Goal: Task Accomplishment & Management: Use online tool/utility

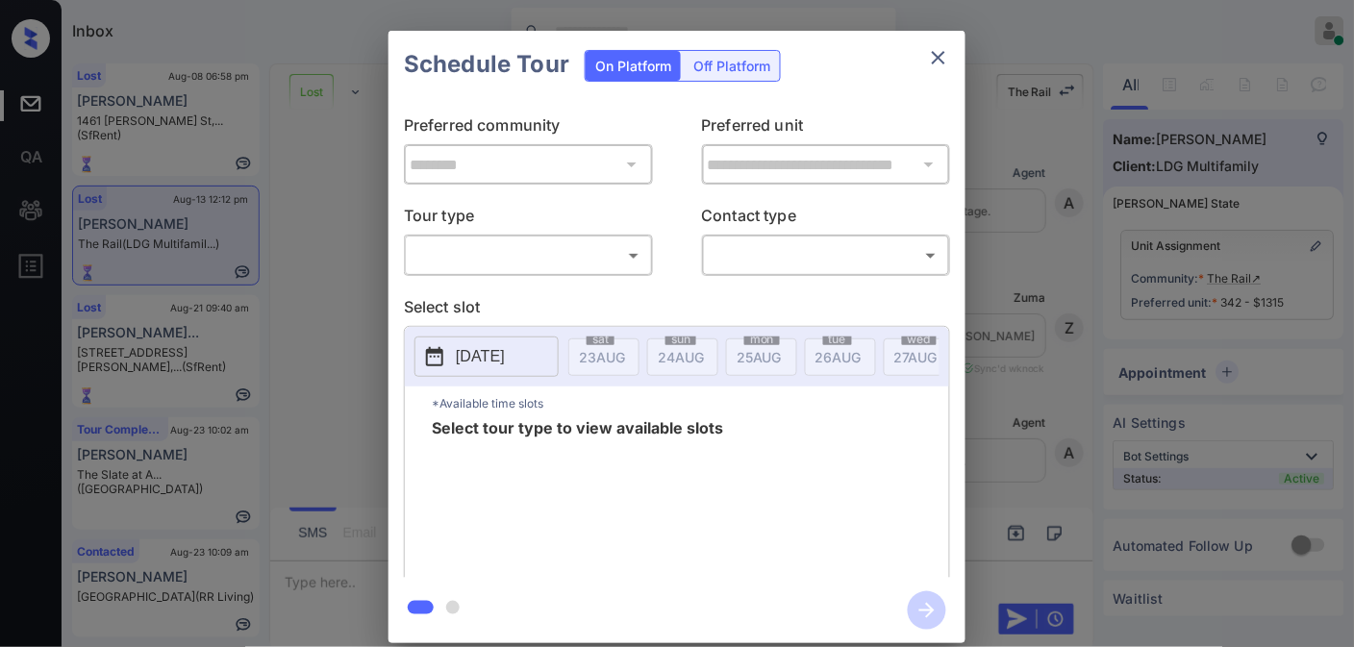
click at [590, 251] on body "Inbox Samantha Soliven Online Set yourself offline Set yourself on break Profil…" at bounding box center [677, 323] width 1354 height 647
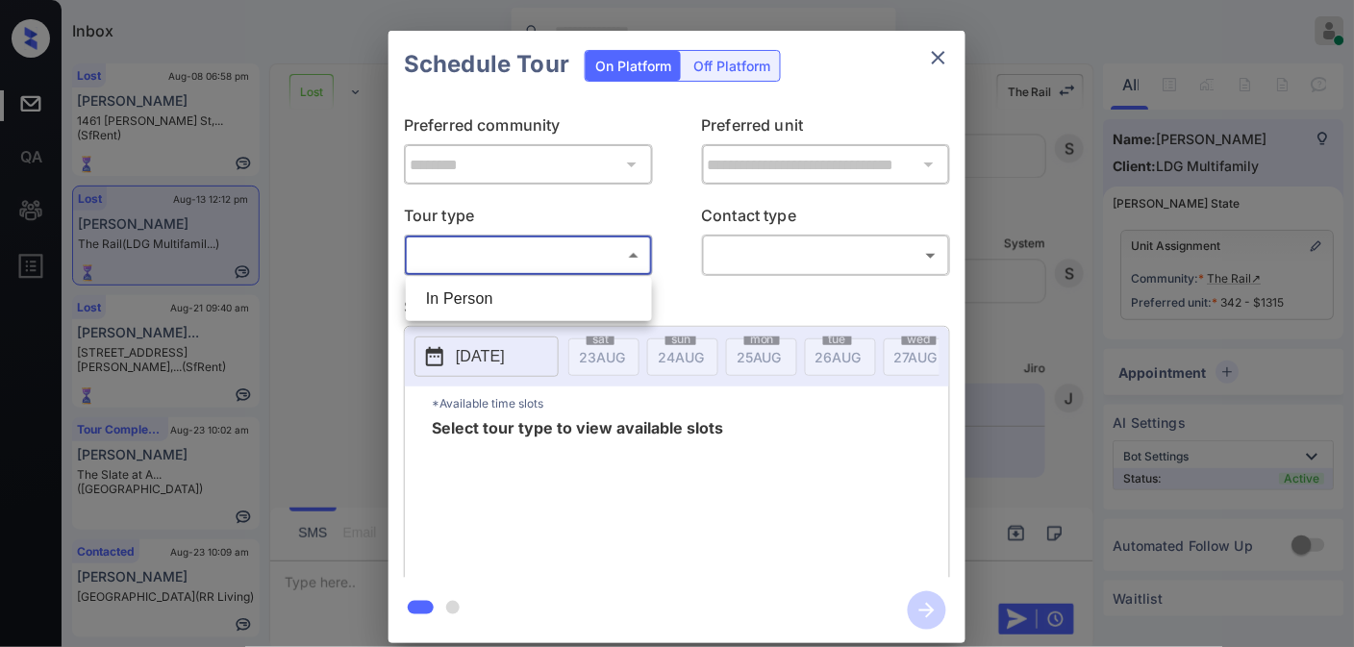
click at [552, 289] on li "In Person" at bounding box center [529, 299] width 237 height 35
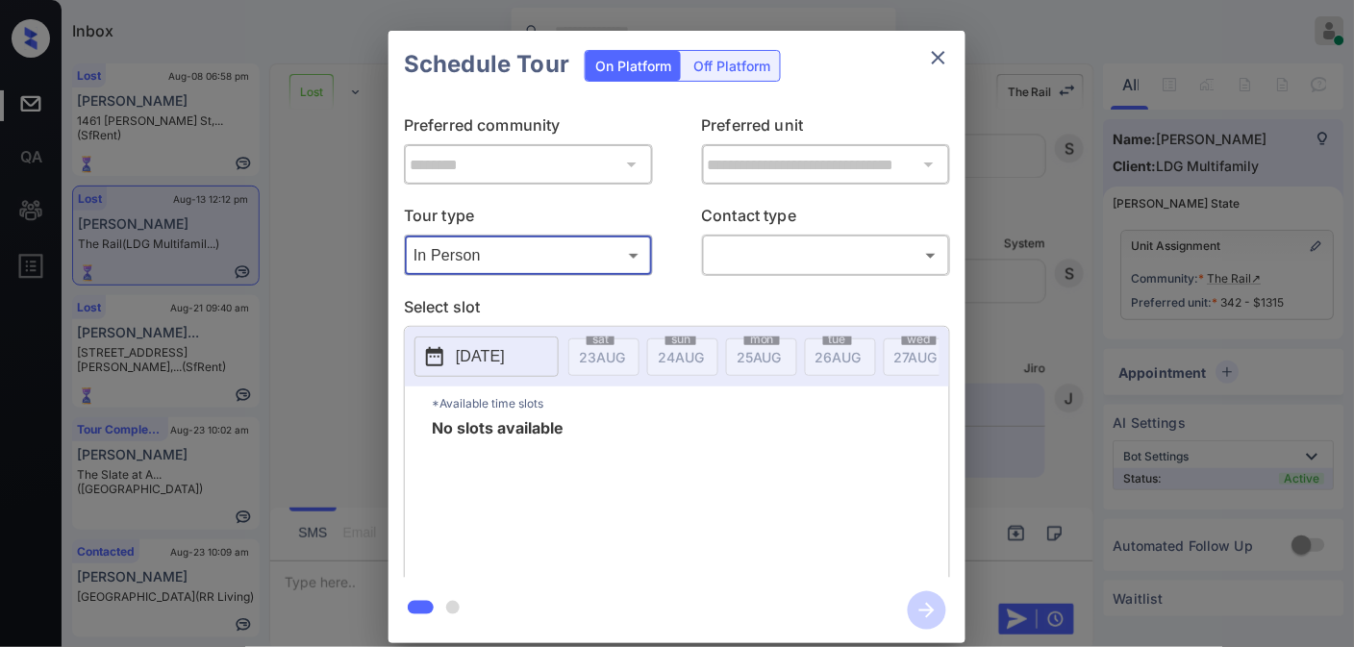
type input "********"
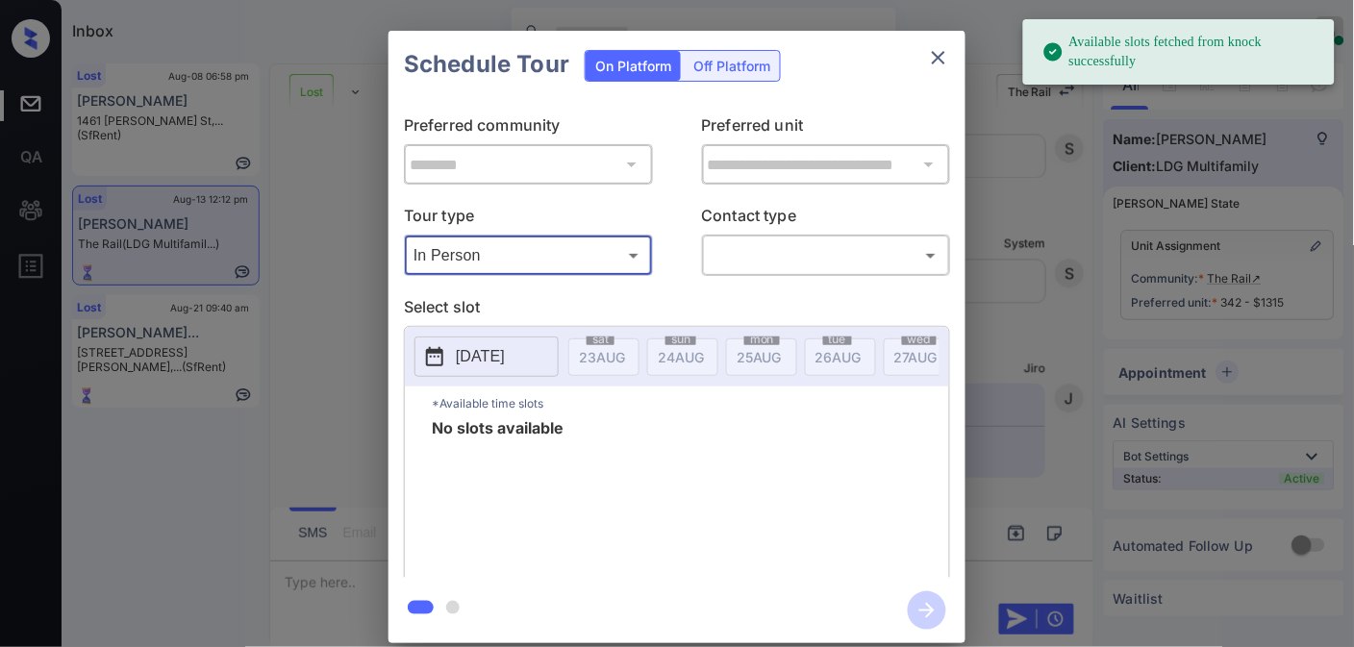
click at [938, 62] on icon "close" at bounding box center [938, 57] width 23 height 23
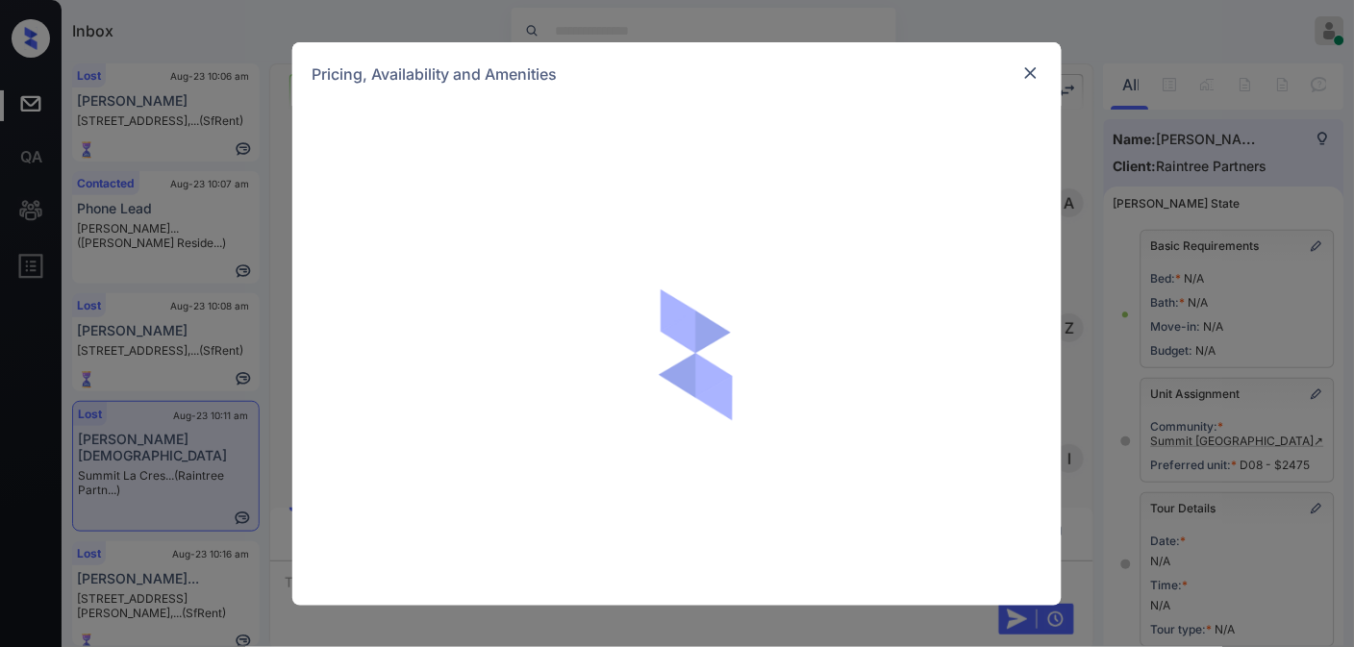
scroll to position [15, 0]
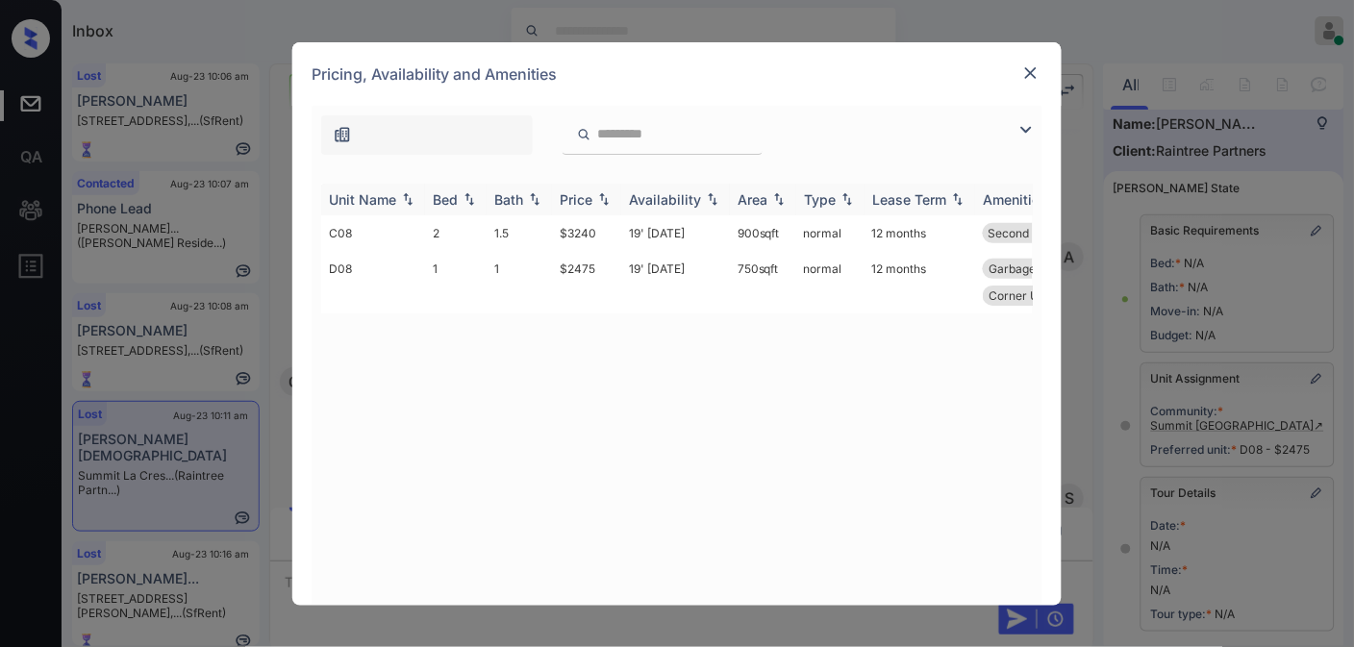
click at [607, 193] on img at bounding box center [603, 198] width 19 height 13
click at [607, 193] on img at bounding box center [603, 199] width 19 height 14
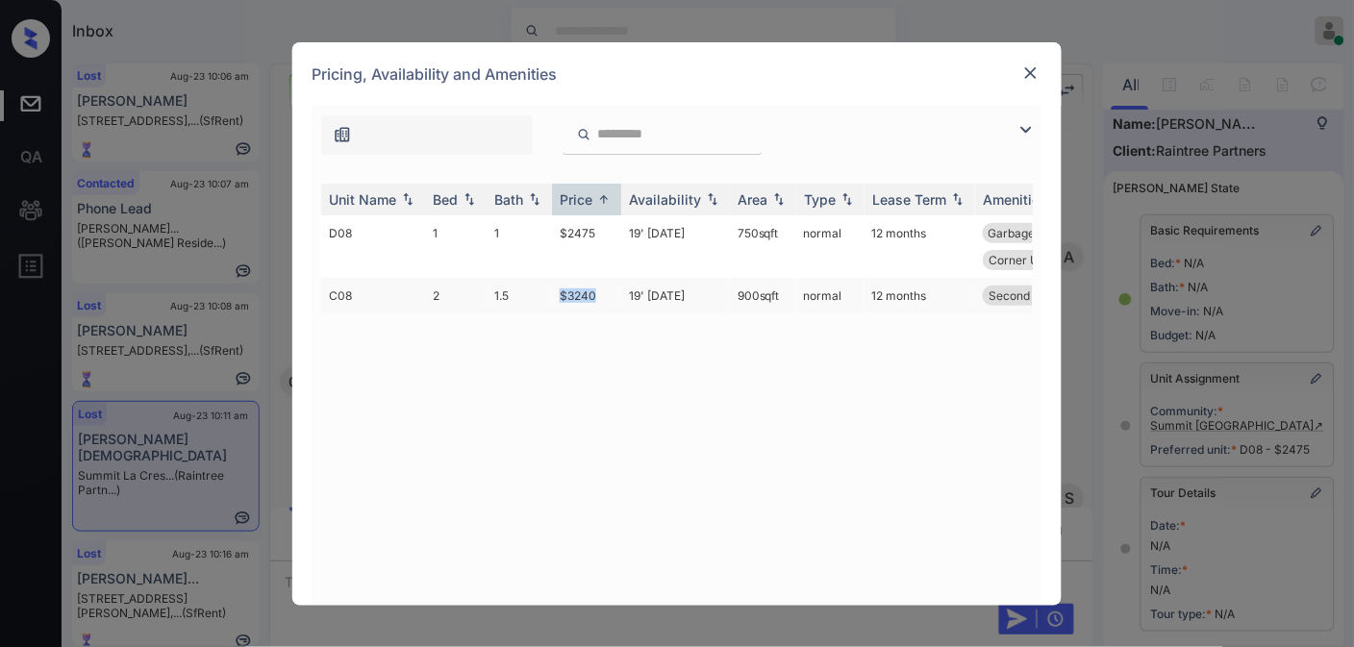
drag, startPoint x: 596, startPoint y: 291, endPoint x: 545, endPoint y: 291, distance: 51.0
click at [545, 291] on tr "C08 2 1.5 $3240 19' [DATE] 900 sqft normal 12 months Second Floor Corner Unit" at bounding box center [823, 296] width 1005 height 36
copy tr "$3240"
click at [1031, 79] on img at bounding box center [1030, 72] width 19 height 19
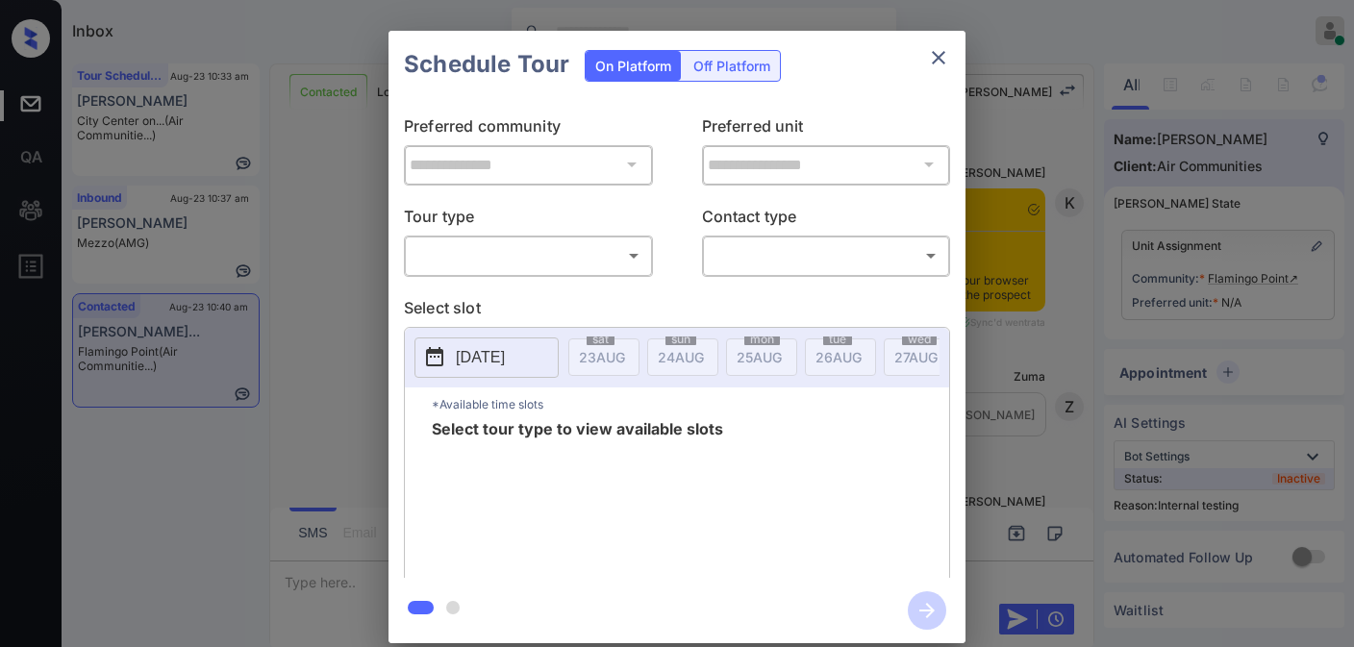
click at [631, 261] on body "Inbox [PERSON_NAME] Online Set yourself offline Set yourself on break Profile S…" at bounding box center [677, 323] width 1354 height 647
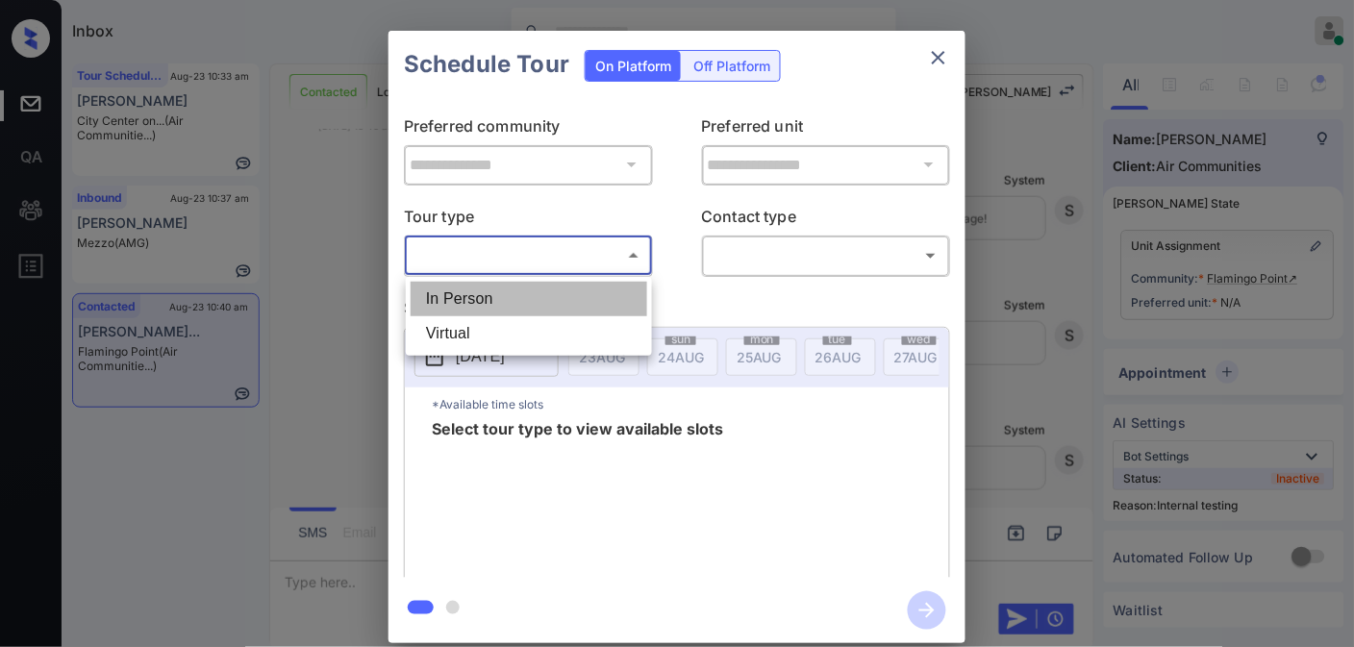
click at [590, 294] on li "In Person" at bounding box center [529, 299] width 237 height 35
type input "********"
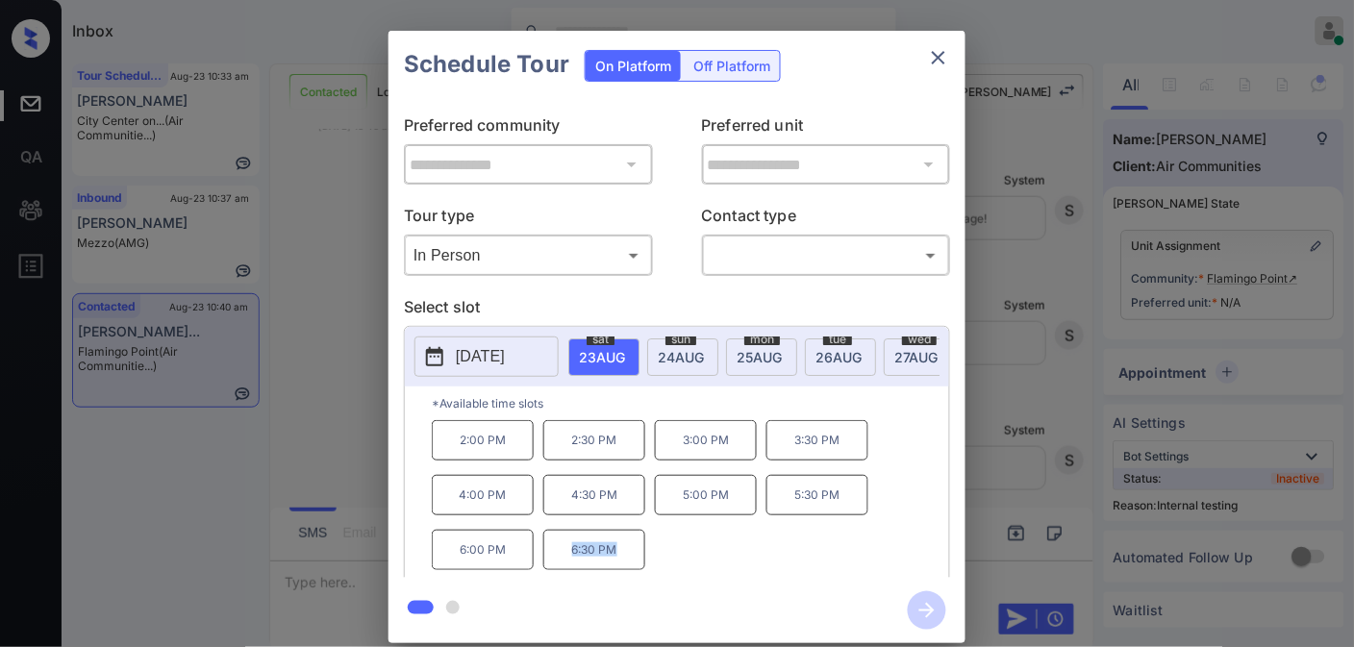
drag, startPoint x: 589, startPoint y: 556, endPoint x: 561, endPoint y: 556, distance: 27.9
click at [561, 556] on p "6:30 PM" at bounding box center [594, 550] width 102 height 40
copy p "6:30 PM"
click at [934, 48] on icon "close" at bounding box center [938, 57] width 23 height 23
